Goal: Information Seeking & Learning: Learn about a topic

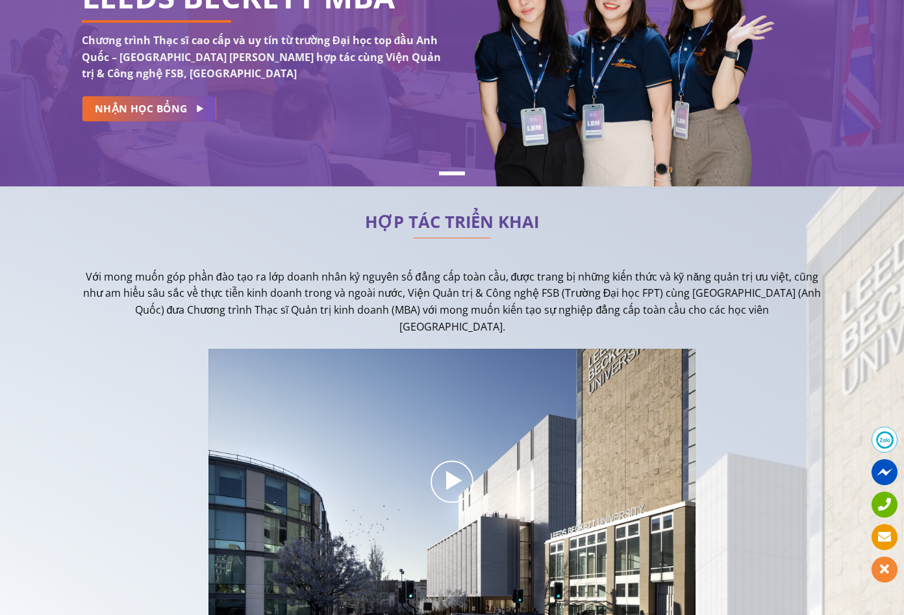
scroll to position [195, 0]
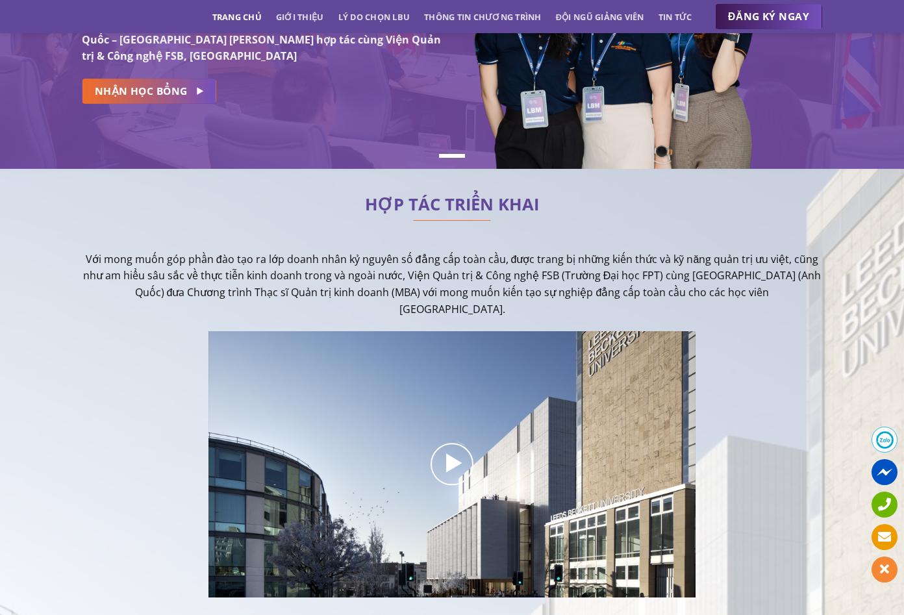
drag, startPoint x: 418, startPoint y: 259, endPoint x: 747, endPoint y: 304, distance: 331.8
click at [747, 304] on p "Với mong muốn góp phần đào tạo ra lớp doanh nhân kỷ nguyên số đẳng cấp toàn cầu…" at bounding box center [452, 284] width 741 height 66
drag, startPoint x: 554, startPoint y: 312, endPoint x: 368, endPoint y: 265, distance: 191.6
click at [368, 265] on p "Với mong muốn góp phần đào tạo ra lớp doanh nhân kỷ nguyên số đẳng cấp toàn cầu…" at bounding box center [452, 284] width 741 height 66
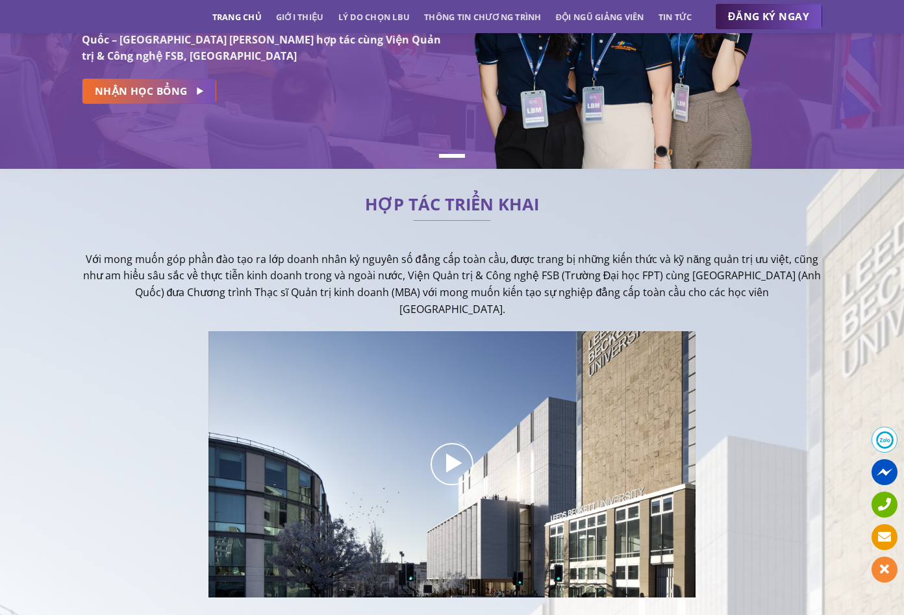
click at [368, 265] on p "Với mong muốn góp phần đào tạo ra lớp doanh nhân kỷ nguyên số đẳng cấp toàn cầu…" at bounding box center [452, 284] width 741 height 66
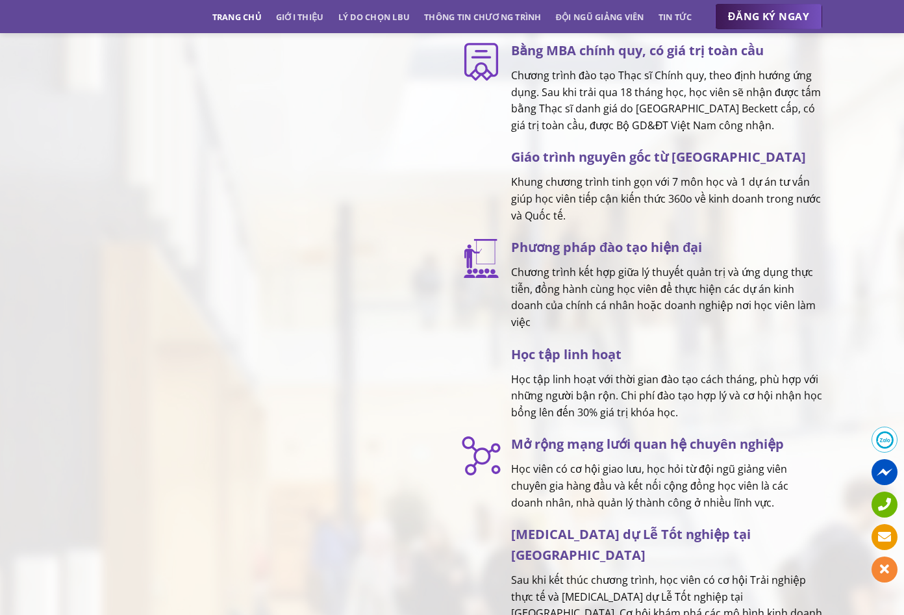
scroll to position [1754, 0]
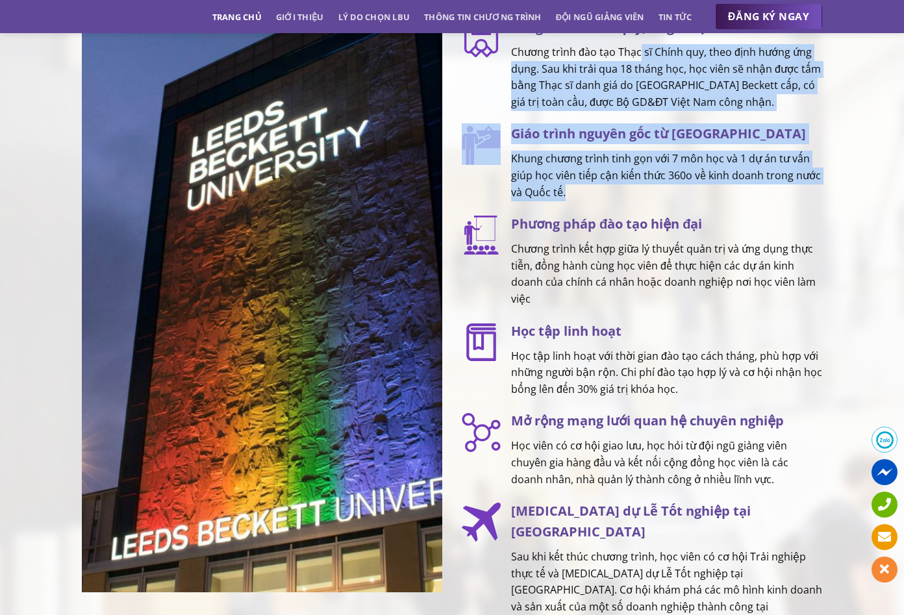
drag, startPoint x: 641, startPoint y: 49, endPoint x: 755, endPoint y: 204, distance: 192.9
click at [755, 204] on div "TẠI SAO LỰA CHỌN [PERSON_NAME] MBA? Bằng MBA chính quy, có giá trị toàn cầu Chư…" at bounding box center [642, 287] width 361 height 689
click at [755, 201] on p "Khung chương trình tinh gọn với 7 môn học và 1 dự án tư vấn giúp học viên tiếp …" at bounding box center [666, 176] width 311 height 50
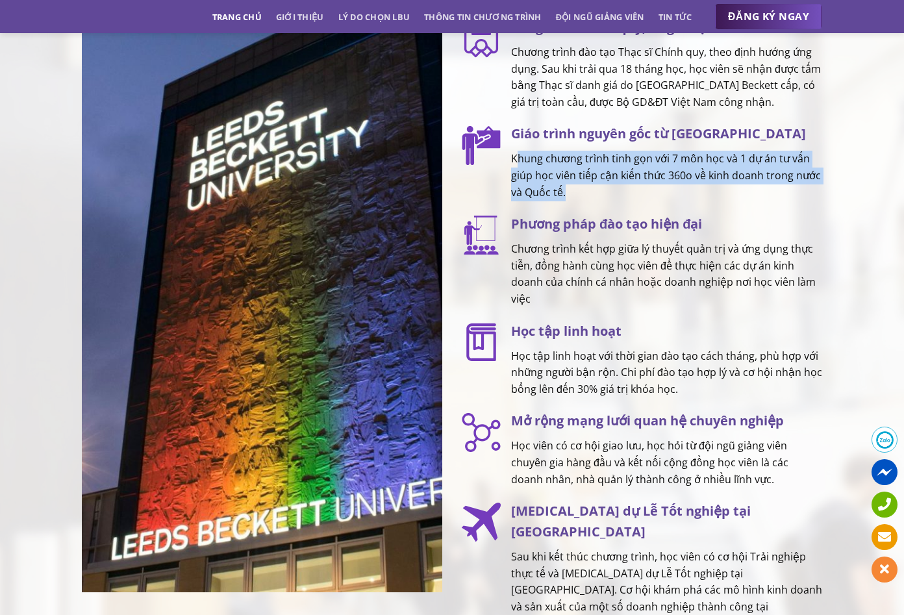
drag, startPoint x: 755, startPoint y: 204, endPoint x: 515, endPoint y: 155, distance: 245.3
click at [515, 155] on div "Giáo trình nguyên gốc từ UK Khung chương trình tinh gọn với 7 môn học và 1 dự á…" at bounding box center [662, 161] width 322 height 77
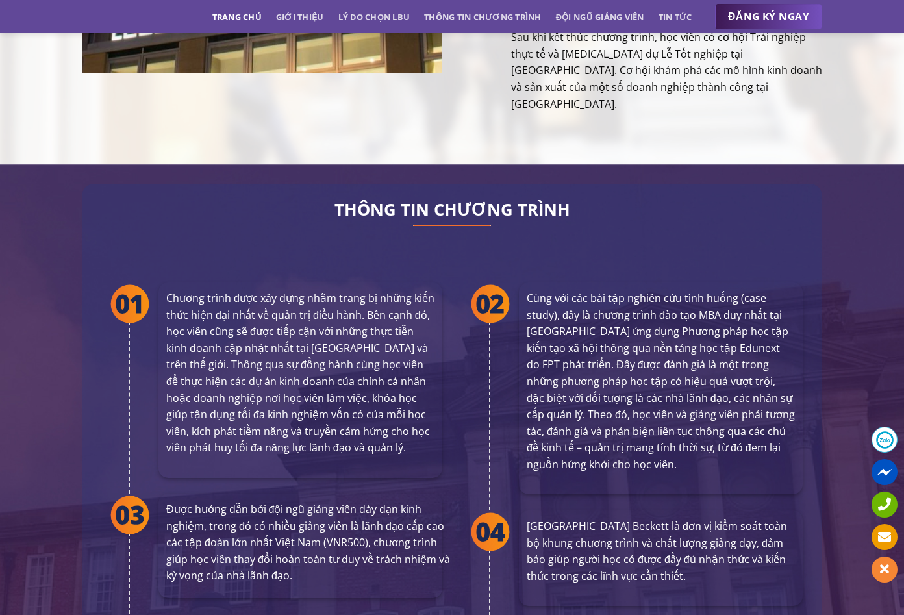
scroll to position [2209, 0]
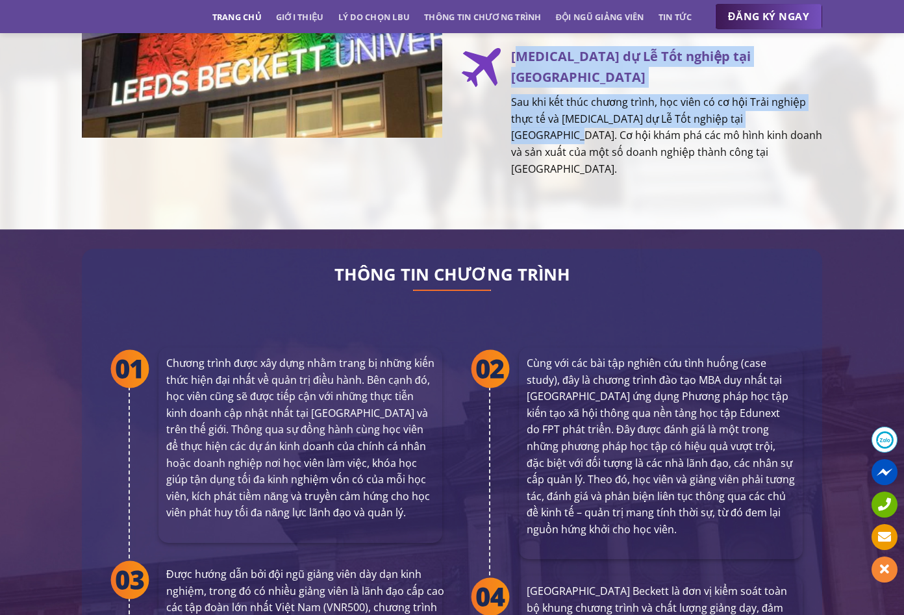
drag, startPoint x: 516, startPoint y: 72, endPoint x: 830, endPoint y: 112, distance: 316.3
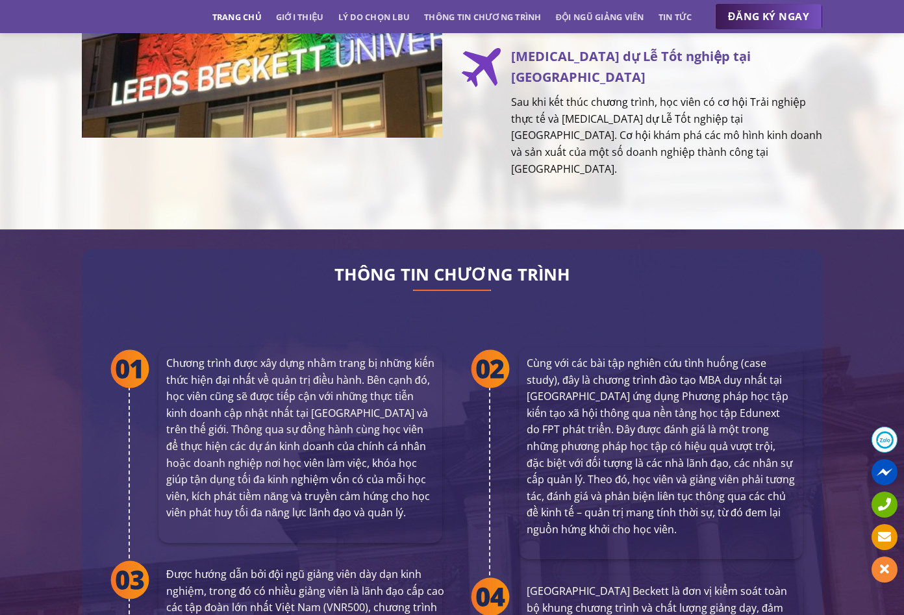
click at [661, 133] on p "Sau khi kết thúc chương trình, học viên có cơ hội Trải nghiệp thực tế và [MEDIC…" at bounding box center [666, 135] width 311 height 83
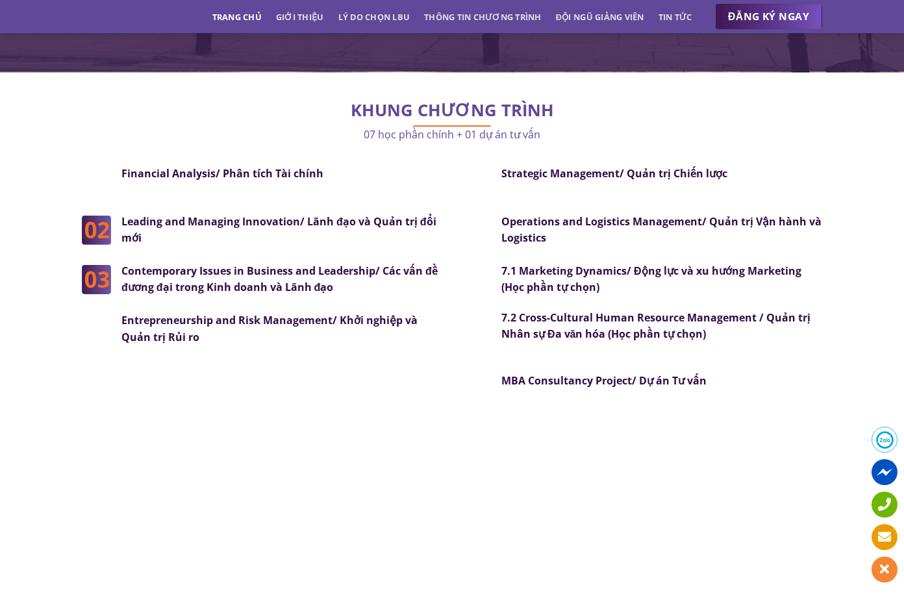
scroll to position [3314, 0]
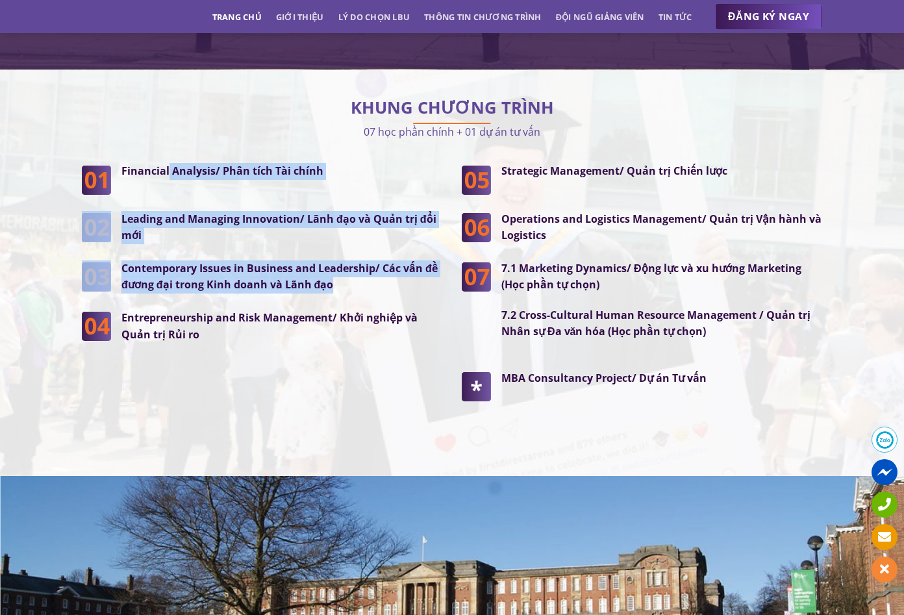
drag, startPoint x: 170, startPoint y: 143, endPoint x: 350, endPoint y: 265, distance: 218.1
click at [350, 265] on div "Financial Analysis/ Phân tích Tài chính Leading and Managing Innovation/ Lãnh đ…" at bounding box center [262, 253] width 361 height 180
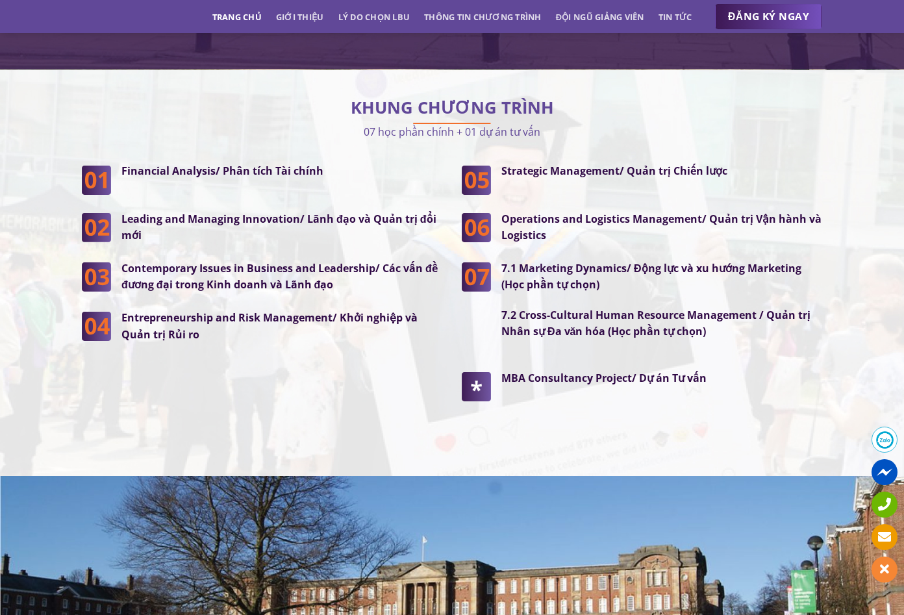
click at [328, 426] on div "KHUNG CHƯƠNG TRÌNH 07 học phần chính + 01 dự án tư vấn Financial Analysis/ Phân…" at bounding box center [452, 273] width 780 height 367
drag, startPoint x: 569, startPoint y: 136, endPoint x: 749, endPoint y: 165, distance: 182.2
click at [749, 165] on div "Strategic Management/ Quản trị Chiến lược" at bounding box center [656, 178] width 331 height 31
drag, startPoint x: 662, startPoint y: 194, endPoint x: 769, endPoint y: 214, distance: 109.1
click at [769, 214] on p "Operations and Logistics Management/ Quản trị Vận hành và Logistics" at bounding box center [662, 227] width 321 height 33
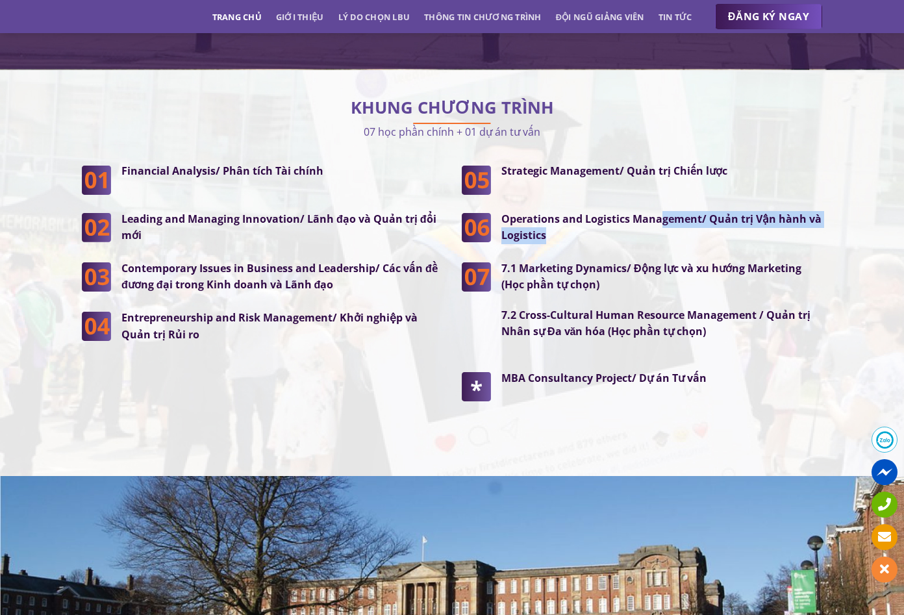
drag, startPoint x: 769, startPoint y: 214, endPoint x: 718, endPoint y: 224, distance: 52.1
click at [769, 214] on p "Operations and Logistics Management/ Quản trị Vận hành và Logistics" at bounding box center [662, 227] width 321 height 33
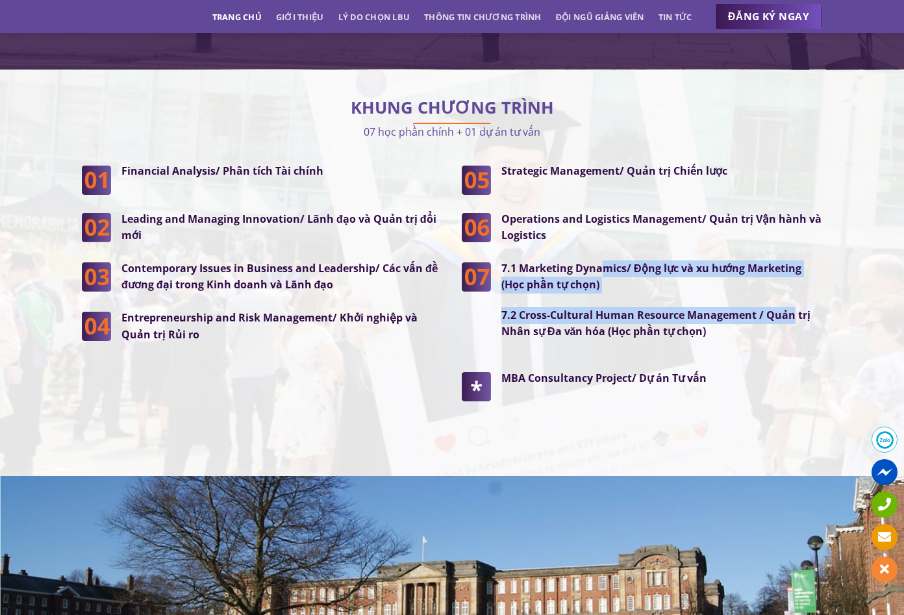
drag, startPoint x: 604, startPoint y: 248, endPoint x: 790, endPoint y: 270, distance: 187.9
click at [790, 270] on div "7.1 Marketing Dynamics/ Động lực và xu hướng Marketing (Học phần tự chọn) 7.2 C…" at bounding box center [662, 301] width 321 height 80
click at [643, 308] on strong "7.2 Cross-Cultural Human Resource Management / Quản trị Nhân sự Đa văn hóa (Học…" at bounding box center [656, 323] width 309 height 31
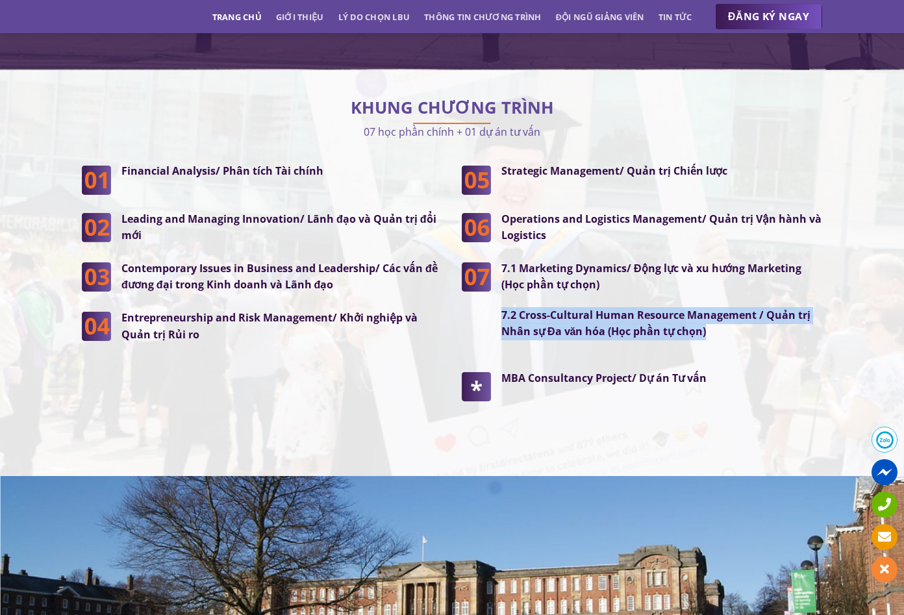
click at [643, 308] on strong "7.2 Cross-Cultural Human Resource Management / Quản trị Nhân sự Đa văn hóa (Học…" at bounding box center [656, 323] width 309 height 31
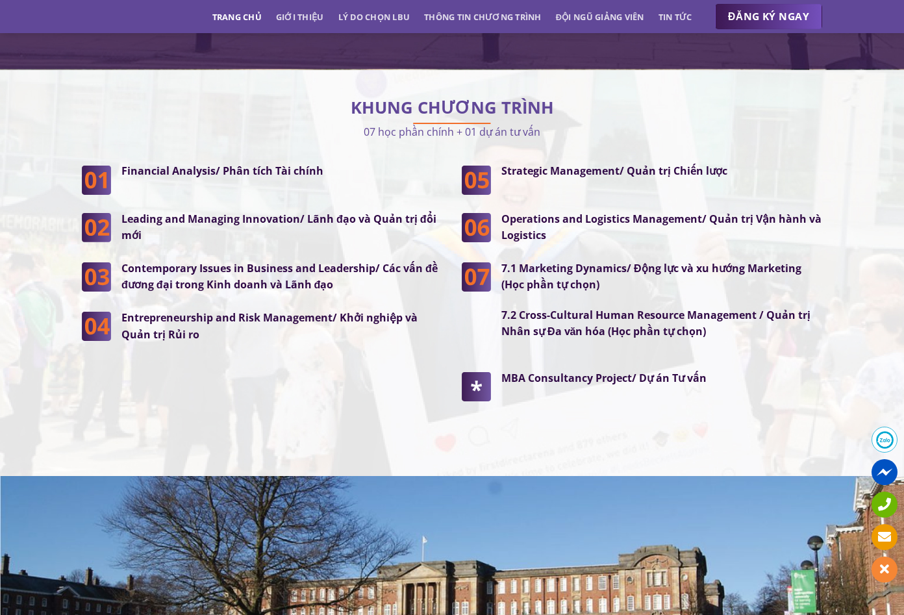
click at [529, 400] on div "Strategic Management/ Quản trị Chiến lược Operations and Logistics Management/ …" at bounding box center [642, 300] width 380 height 274
click at [460, 399] on div "Strategic Management/ Quản trị Chiến lược Operations and Logistics Management/ …" at bounding box center [642, 300] width 380 height 274
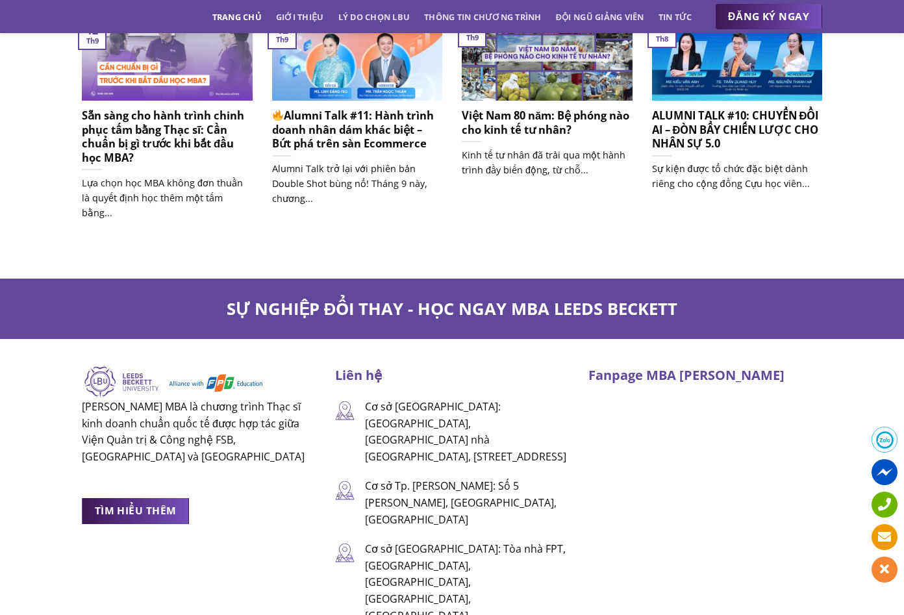
scroll to position [8252, 0]
